Goal: Information Seeking & Learning: Find specific fact

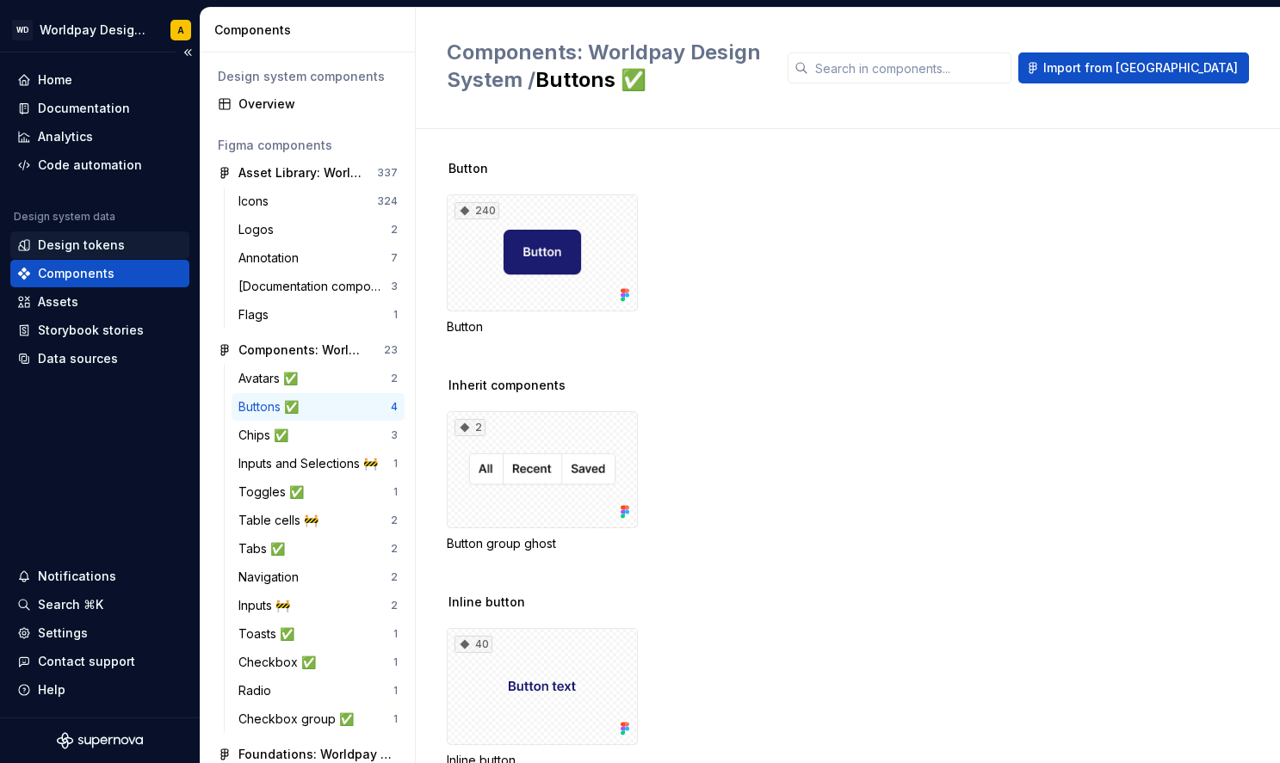
click at [92, 249] on div "Design tokens" at bounding box center [81, 245] width 87 height 17
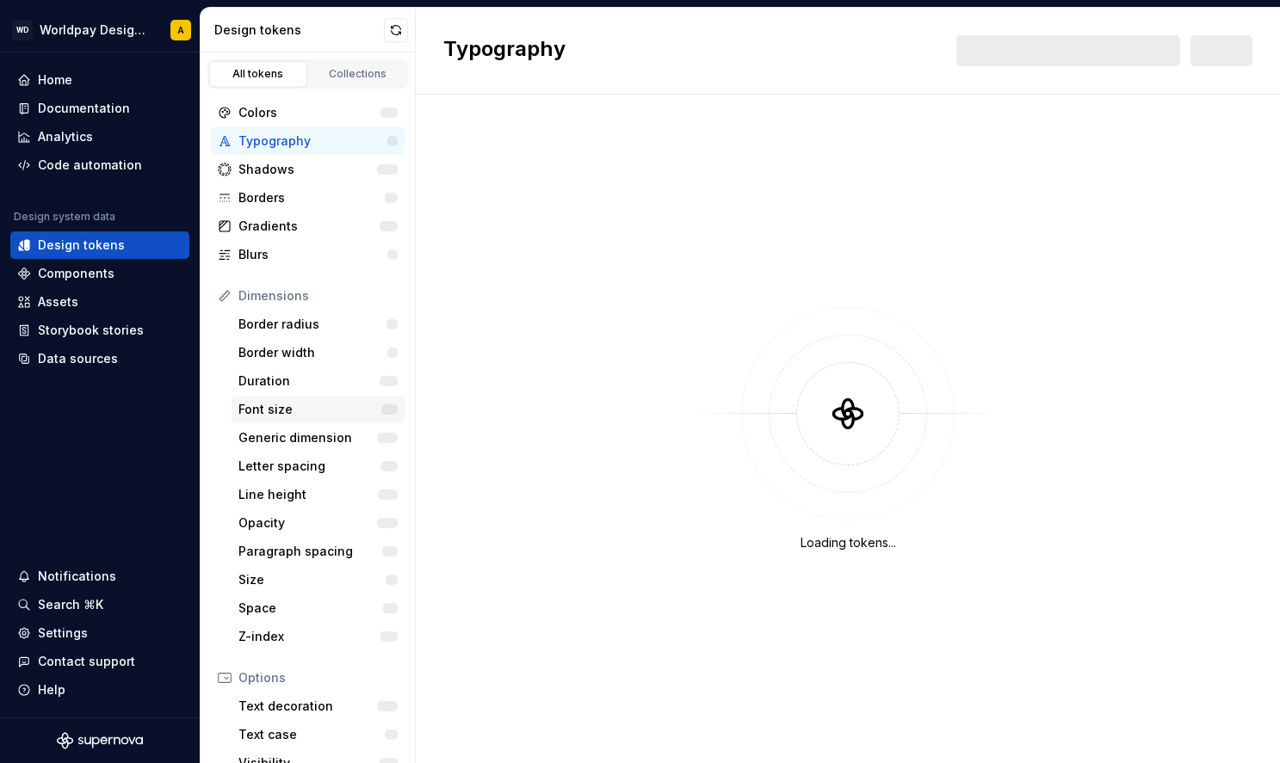
click at [286, 404] on div "Font size" at bounding box center [309, 409] width 143 height 17
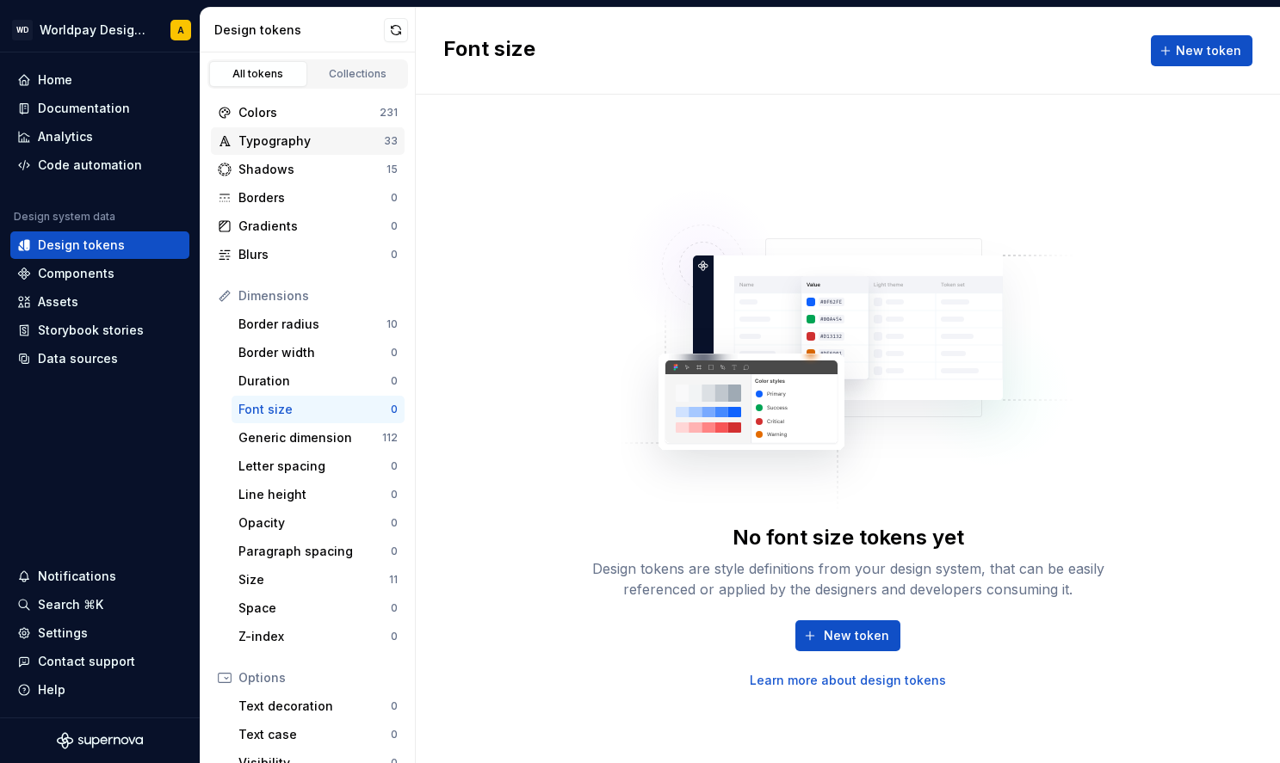
click at [281, 139] on div "Typography" at bounding box center [310, 141] width 145 height 17
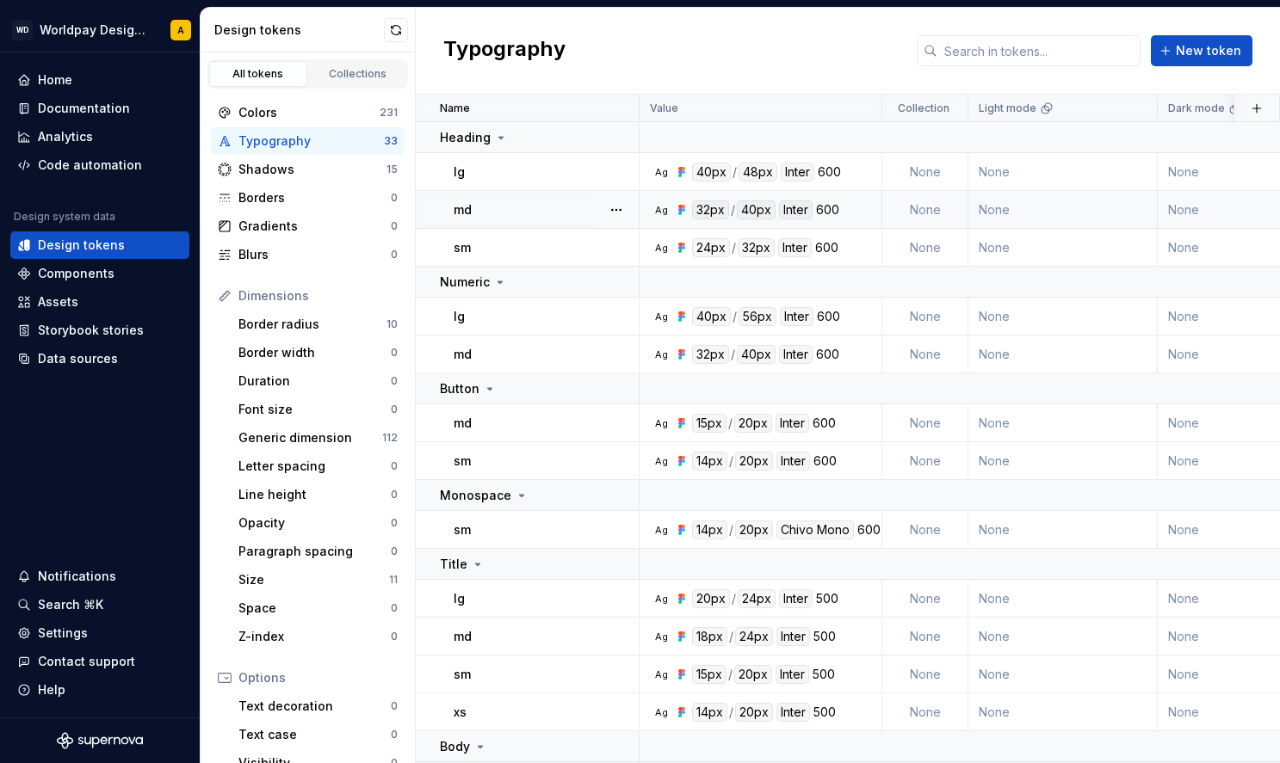
click at [830, 210] on div "600" at bounding box center [827, 210] width 23 height 19
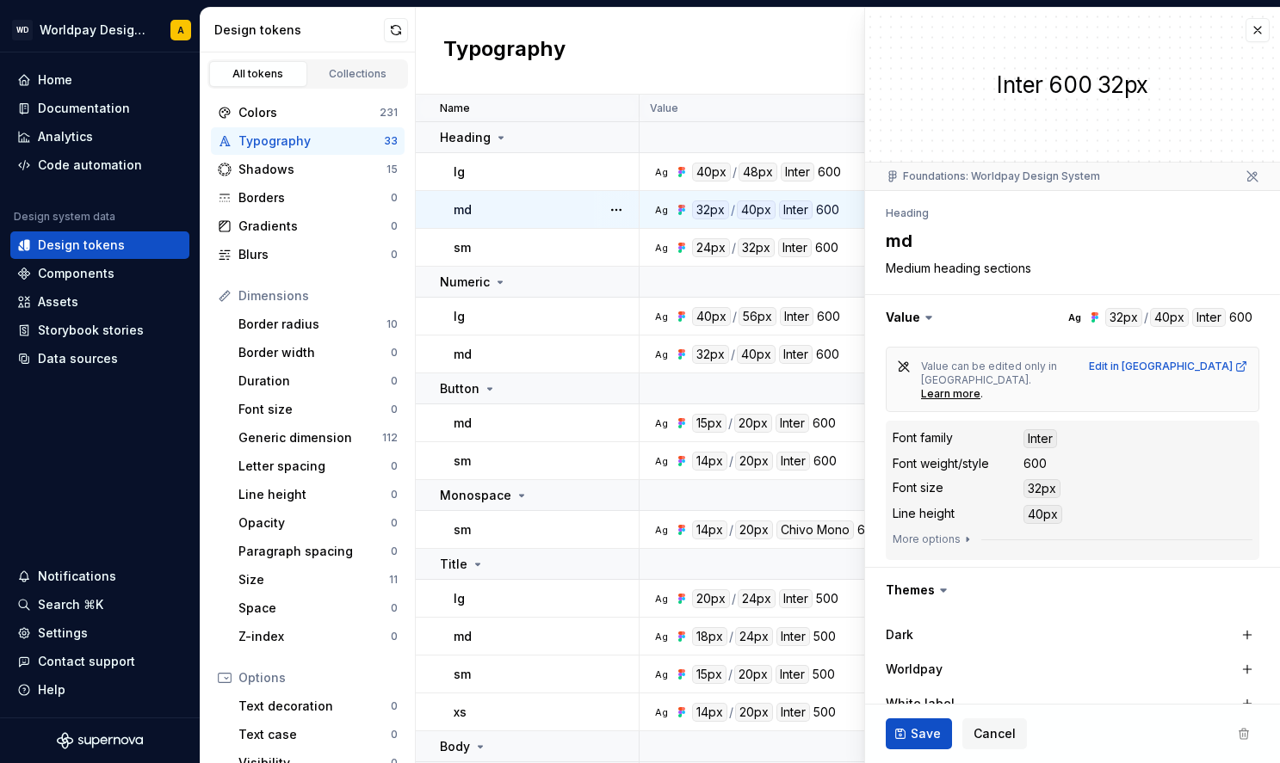
click at [938, 455] on div "Font weight/style" at bounding box center [940, 463] width 96 height 17
copy div "weight"
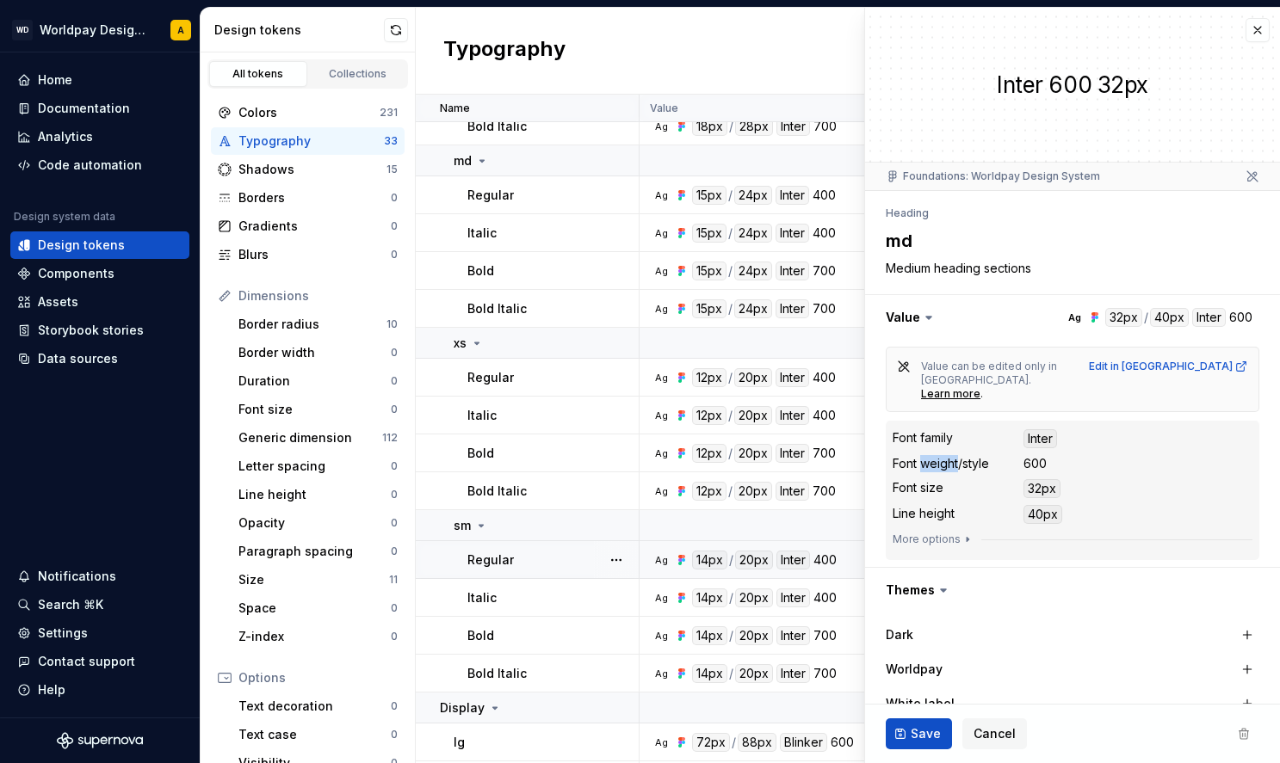
scroll to position [800, 0]
type textarea "*"
